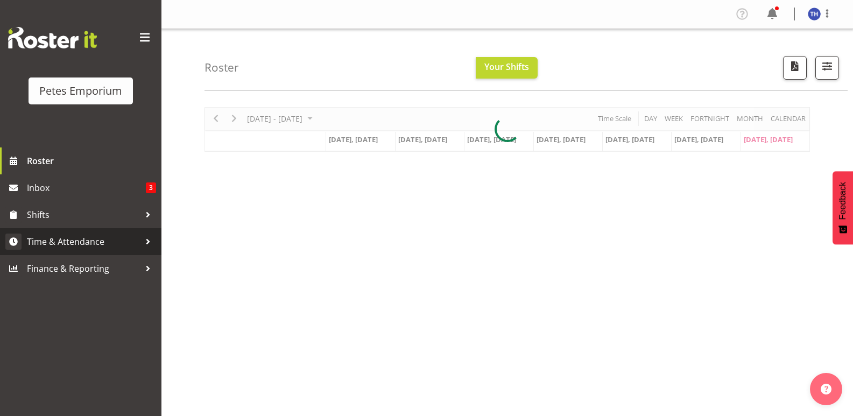
click at [82, 239] on span "Time & Attendance" at bounding box center [83, 241] width 113 height 16
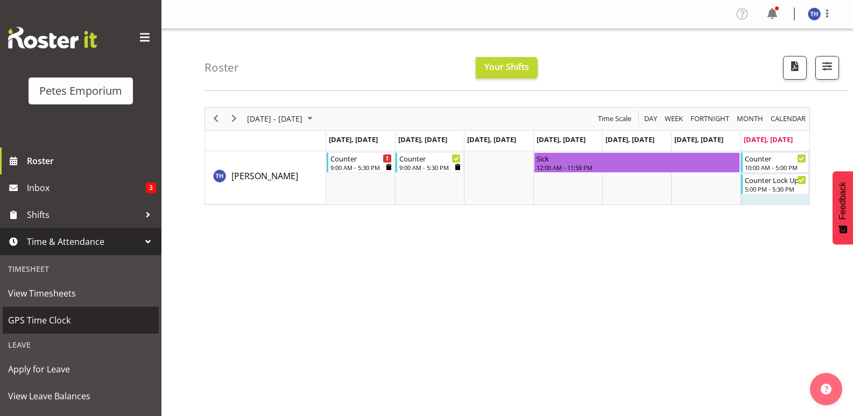
click at [48, 319] on span "GPS Time Clock" at bounding box center [80, 320] width 145 height 16
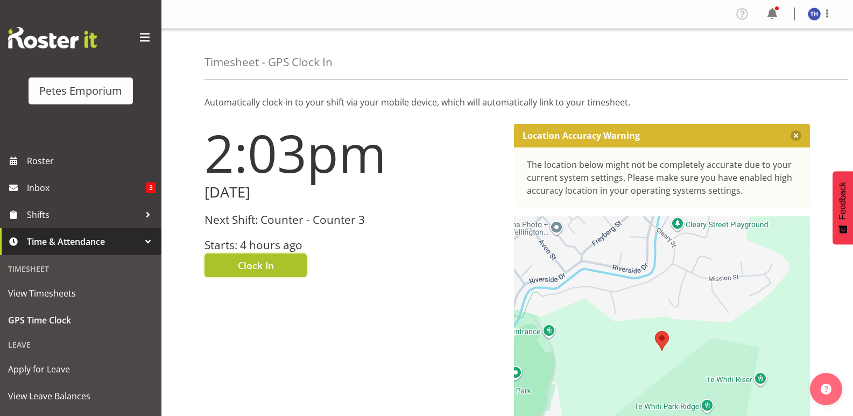
click at [276, 268] on button "Clock In" at bounding box center [255, 265] width 102 height 24
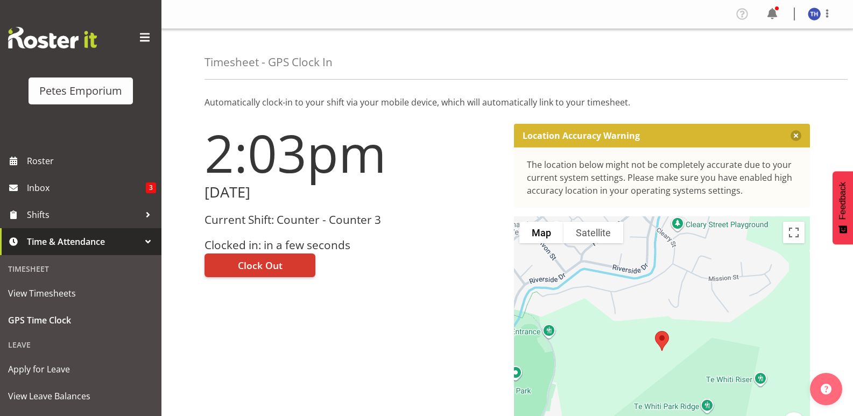
click at [809, 12] on img at bounding box center [813, 14] width 13 height 13
click at [756, 56] on link "Log Out" at bounding box center [781, 56] width 103 height 19
